Goal: Task Accomplishment & Management: Complete application form

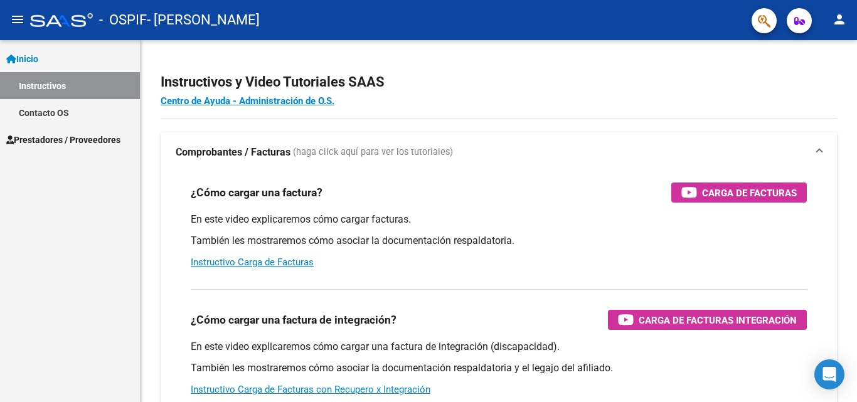
click at [49, 146] on span "Prestadores / Proveedores" at bounding box center [63, 140] width 114 height 14
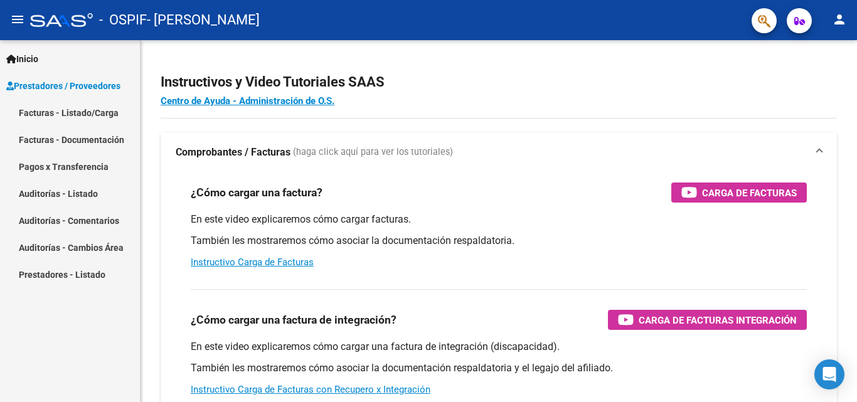
click at [61, 113] on link "Facturas - Listado/Carga" at bounding box center [70, 112] width 140 height 27
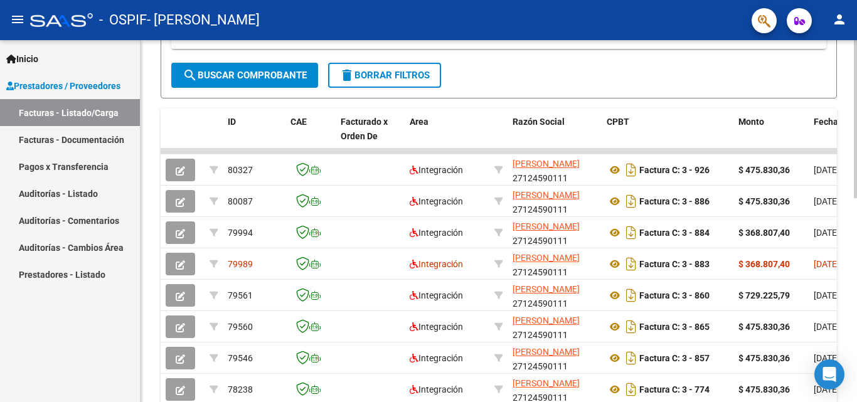
scroll to position [332, 0]
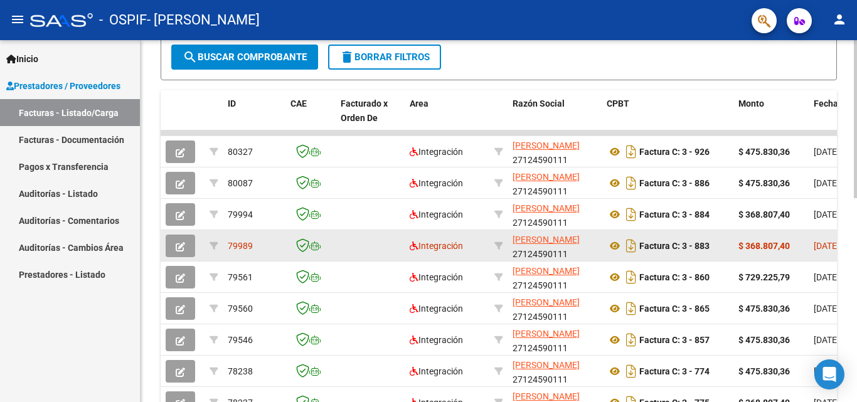
click at [183, 244] on icon "button" at bounding box center [180, 246] width 9 height 9
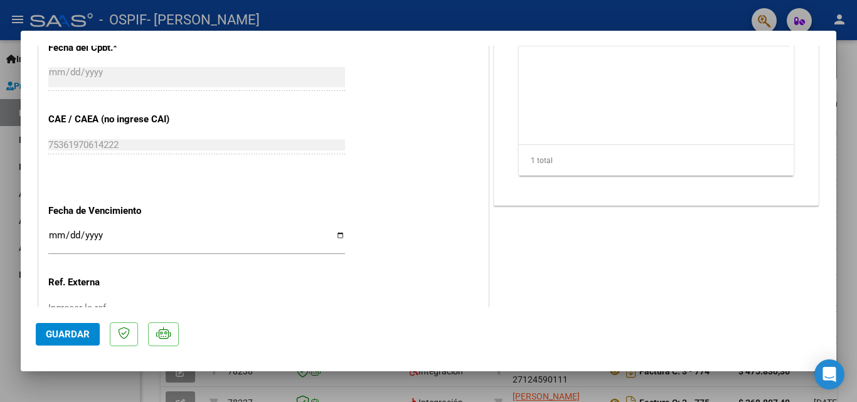
scroll to position [486, 0]
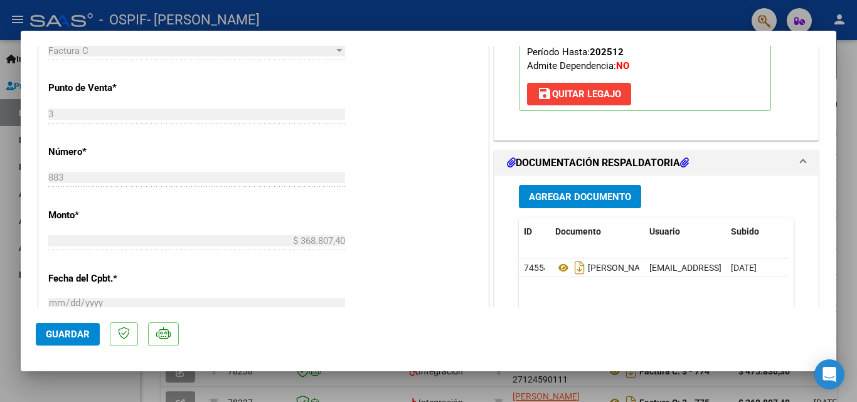
click at [595, 195] on span "Agregar Documento" at bounding box center [580, 196] width 102 height 11
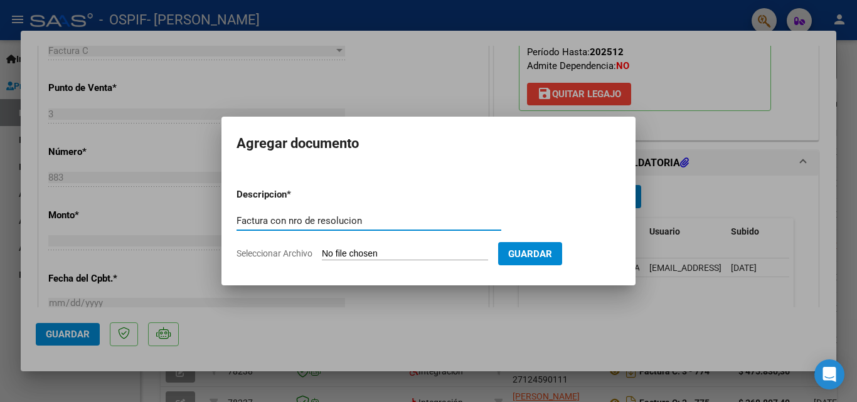
type input "Factura con nro de resolucion"
click at [259, 255] on span "Seleccionar Archivo" at bounding box center [275, 254] width 76 height 10
click at [322, 255] on input "Seleccionar Archivo" at bounding box center [405, 255] width 166 height 12
type input "C:\fakepath\Factura agosto [PERSON_NAME].pdf"
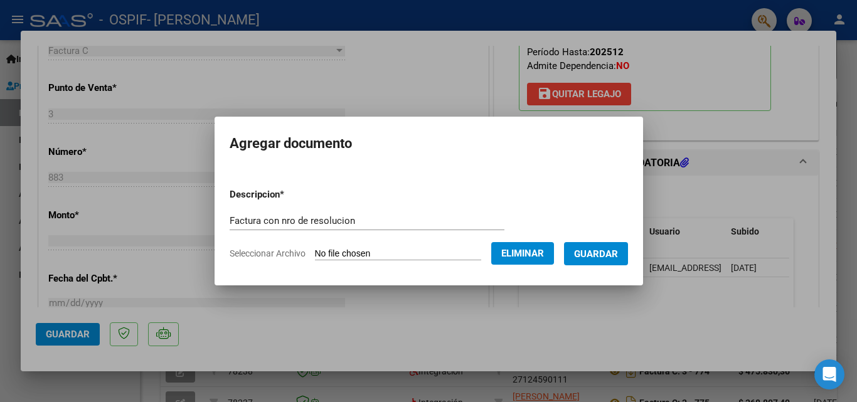
click at [255, 252] on span "Seleccionar Archivo" at bounding box center [268, 254] width 76 height 10
click at [241, 252] on span "Seleccionar Archivo" at bounding box center [268, 254] width 76 height 10
click at [601, 250] on span "Guardar" at bounding box center [596, 254] width 44 height 11
